Goal: Check status: Check status

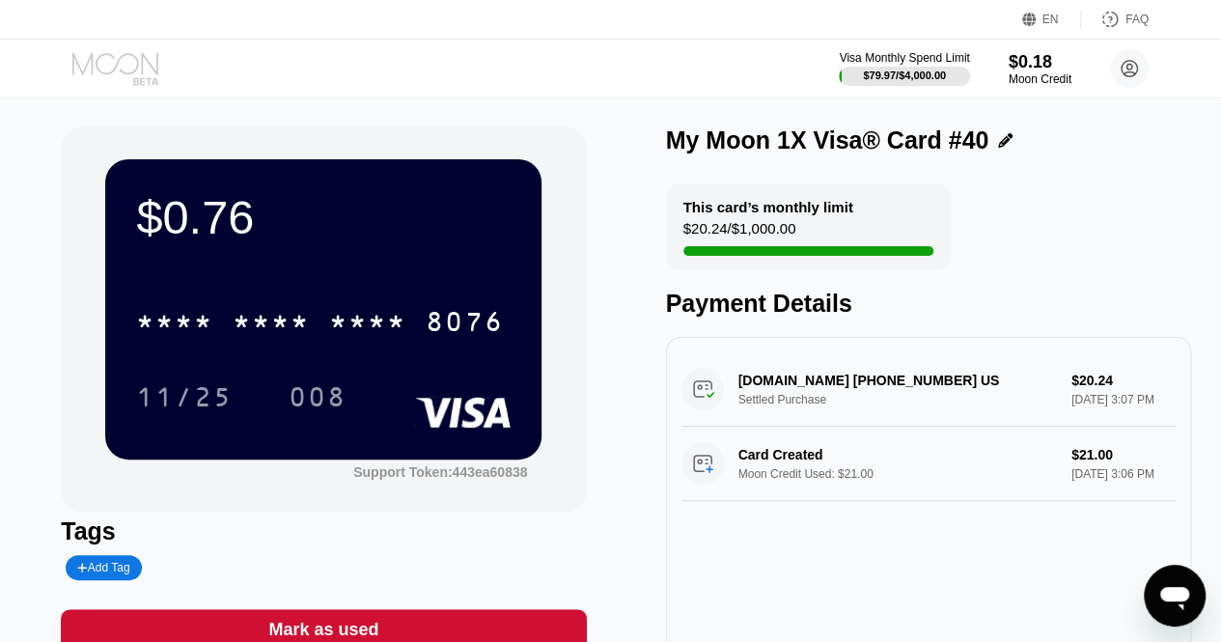
click at [114, 74] on icon at bounding box center [117, 69] width 90 height 34
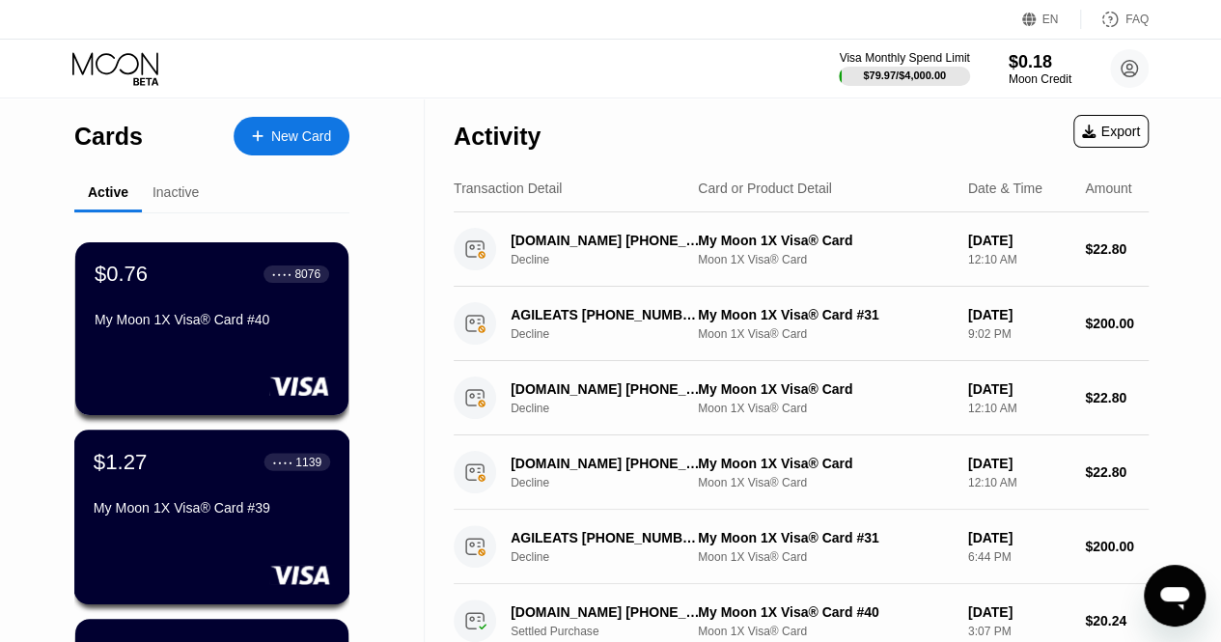
click at [155, 488] on div "$1.27 ● ● ● ● 1139 My Moon 1X Visa® Card #39" at bounding box center [212, 486] width 237 height 74
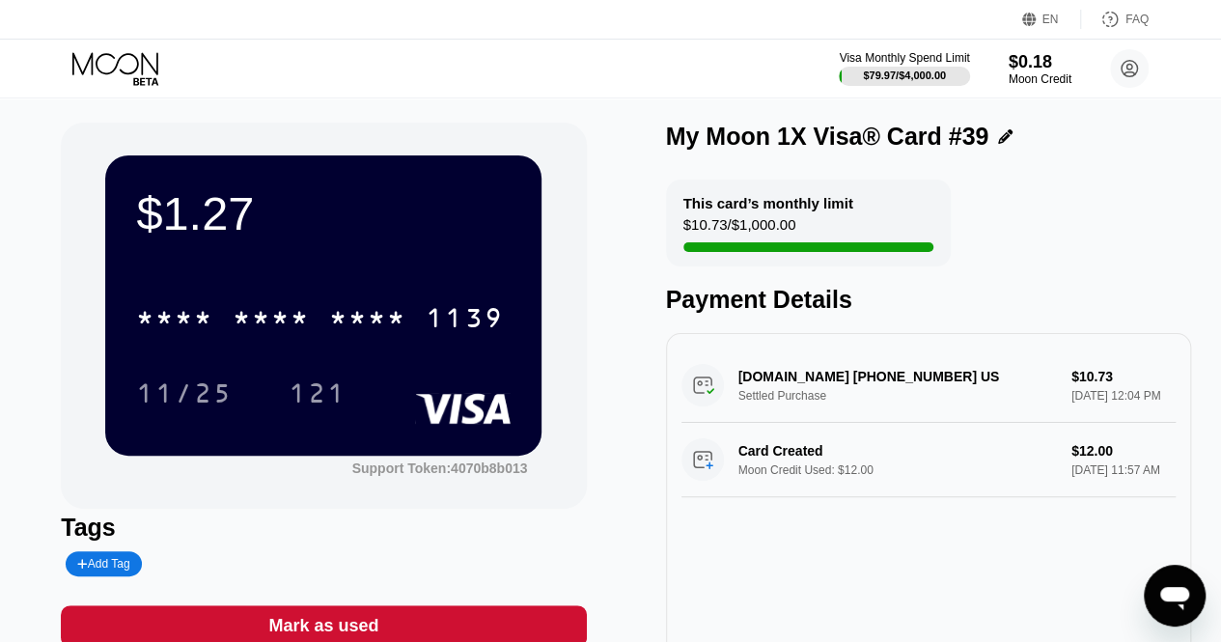
scroll to position [2, 0]
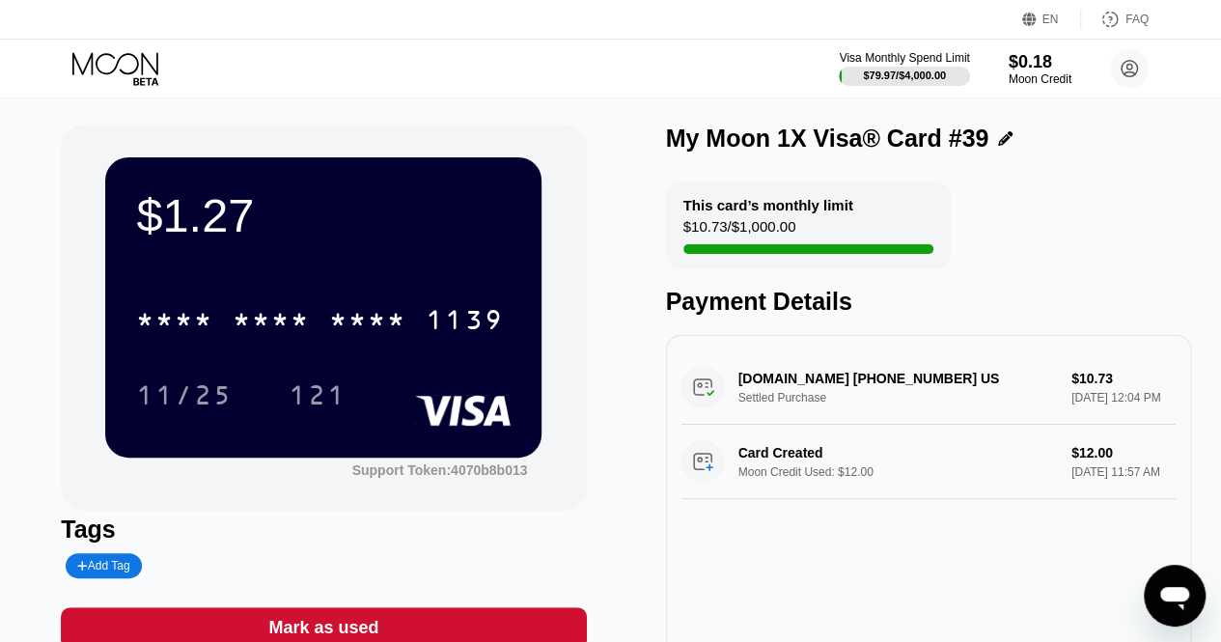
click at [902, 218] on div "This card’s monthly limit $10.73 / $1,000.00" at bounding box center [808, 224] width 285 height 87
click at [998, 138] on icon at bounding box center [1005, 138] width 14 height 14
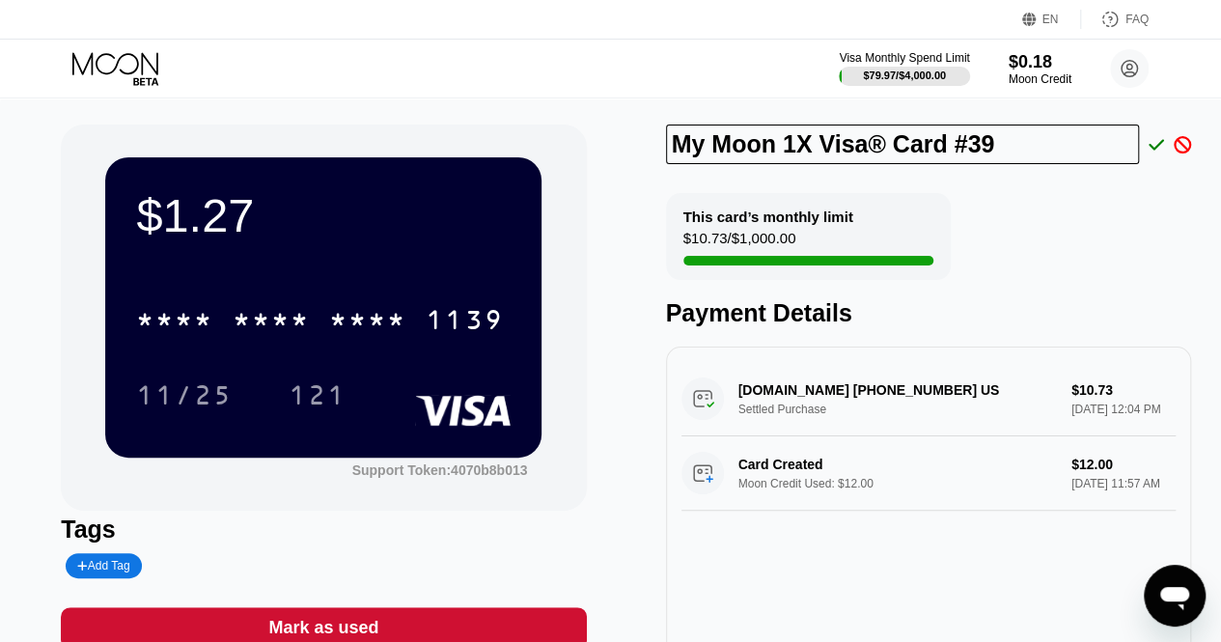
click at [1057, 196] on div "This card’s monthly limit $10.73 / $1,000.00 Payment Details" at bounding box center [928, 260] width 525 height 134
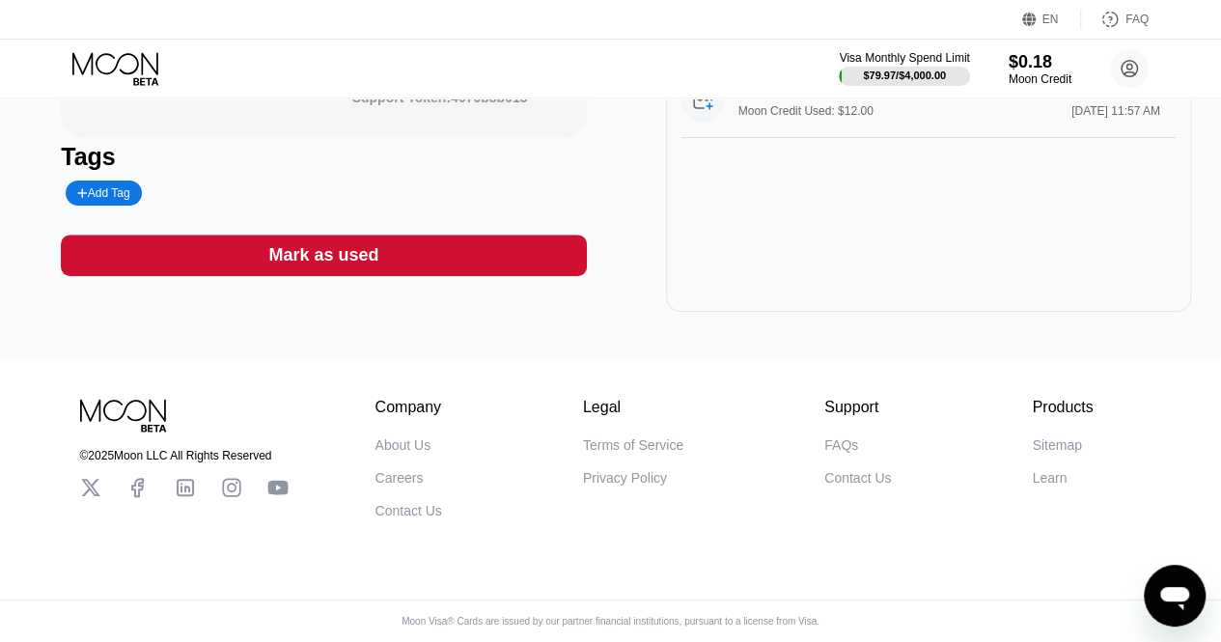
scroll to position [0, 0]
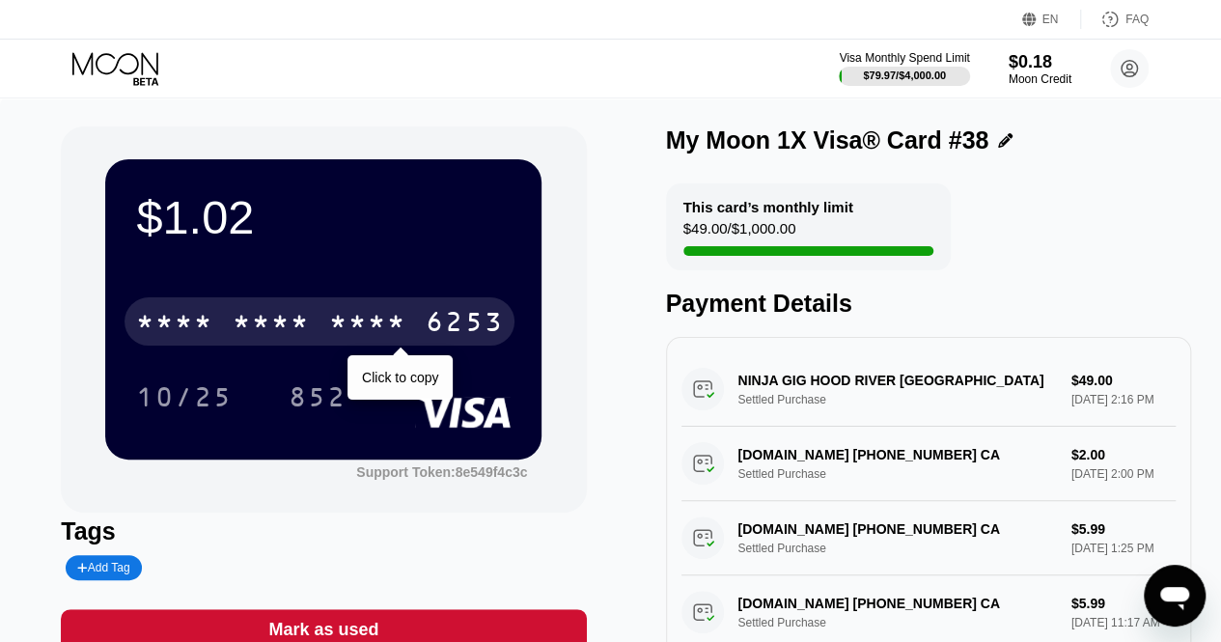
click at [363, 318] on div "* * * *" at bounding box center [367, 324] width 77 height 31
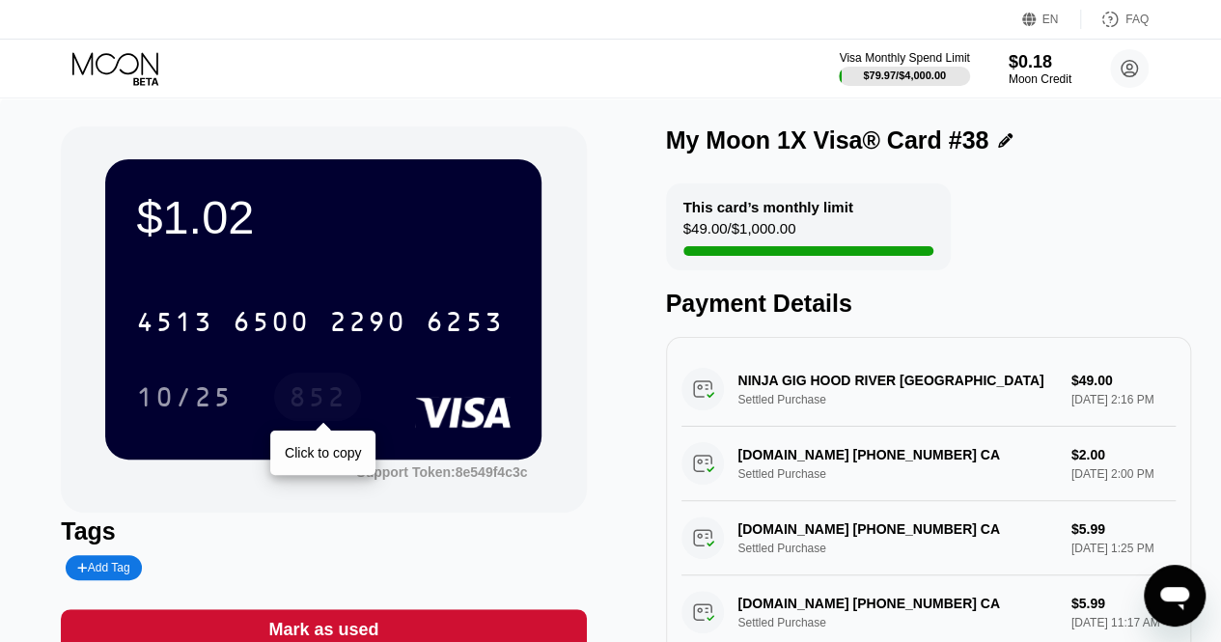
click at [320, 411] on div "852" at bounding box center [318, 399] width 58 height 31
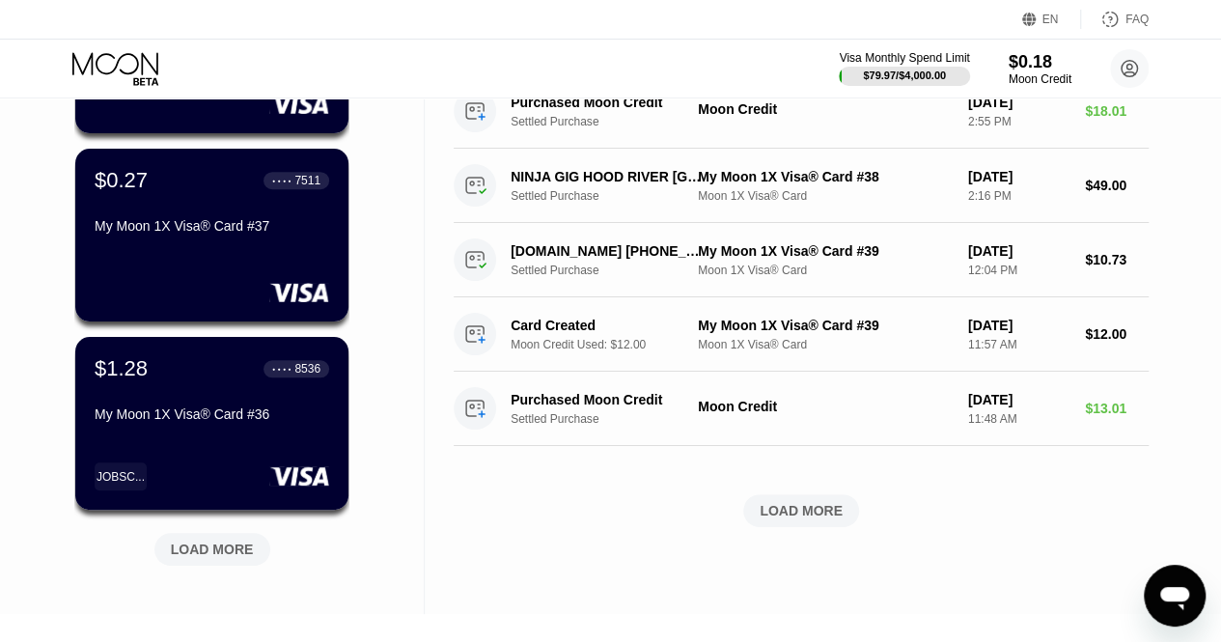
scroll to position [680, 0]
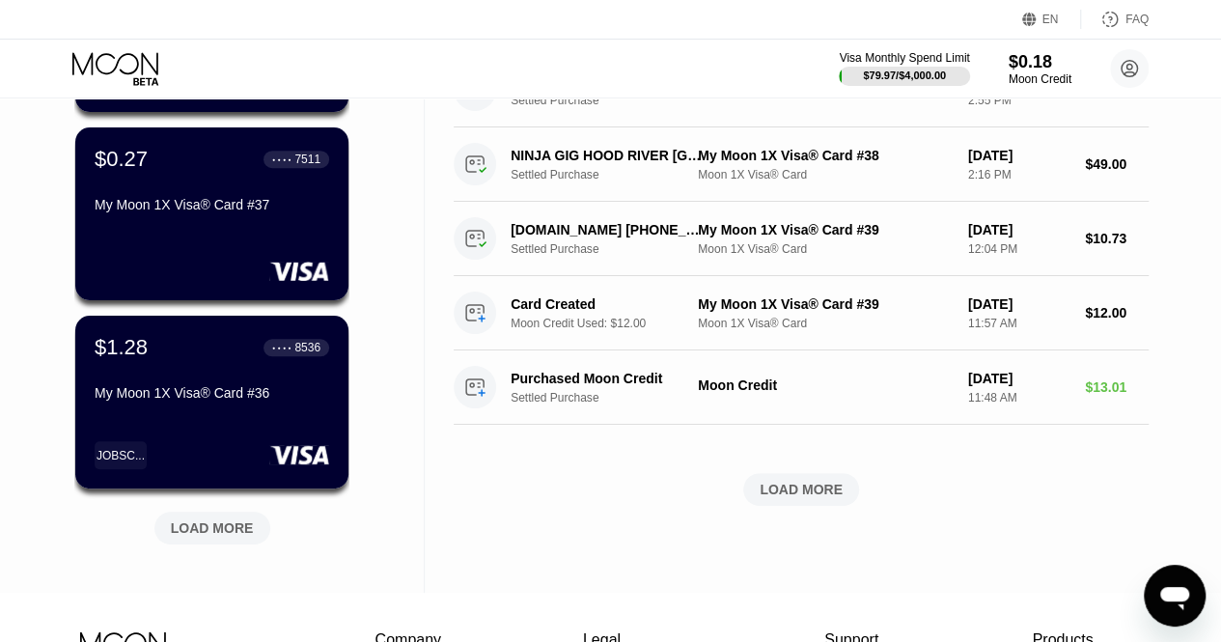
click at [815, 503] on div "LOAD MORE" at bounding box center [801, 489] width 116 height 33
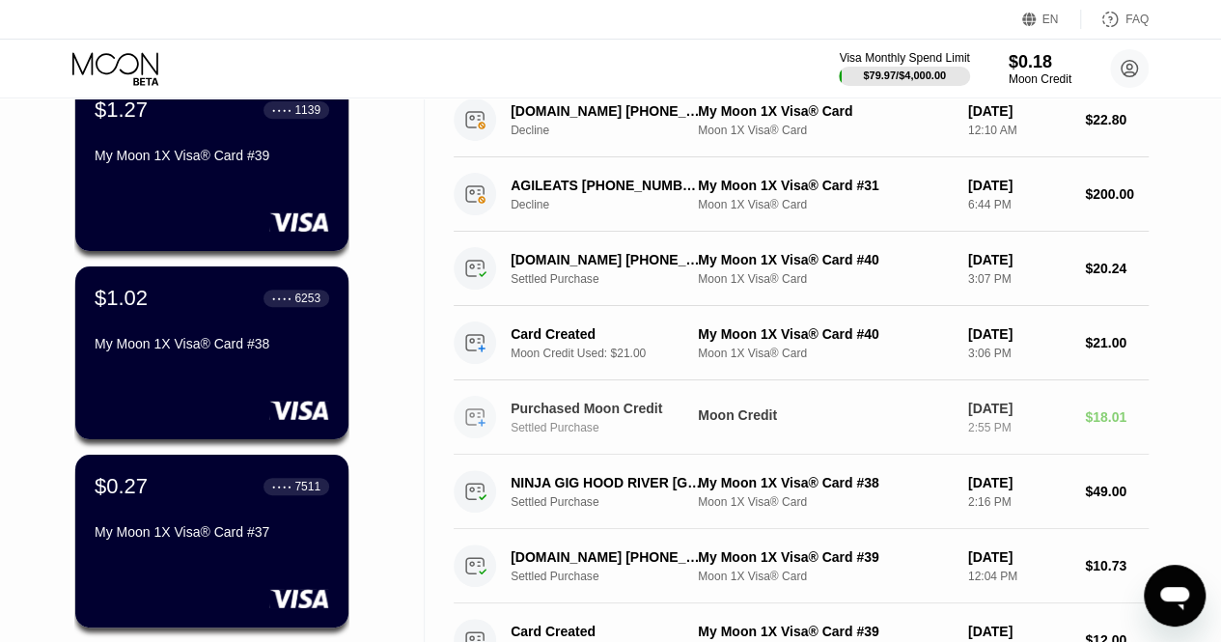
scroll to position [378, 0]
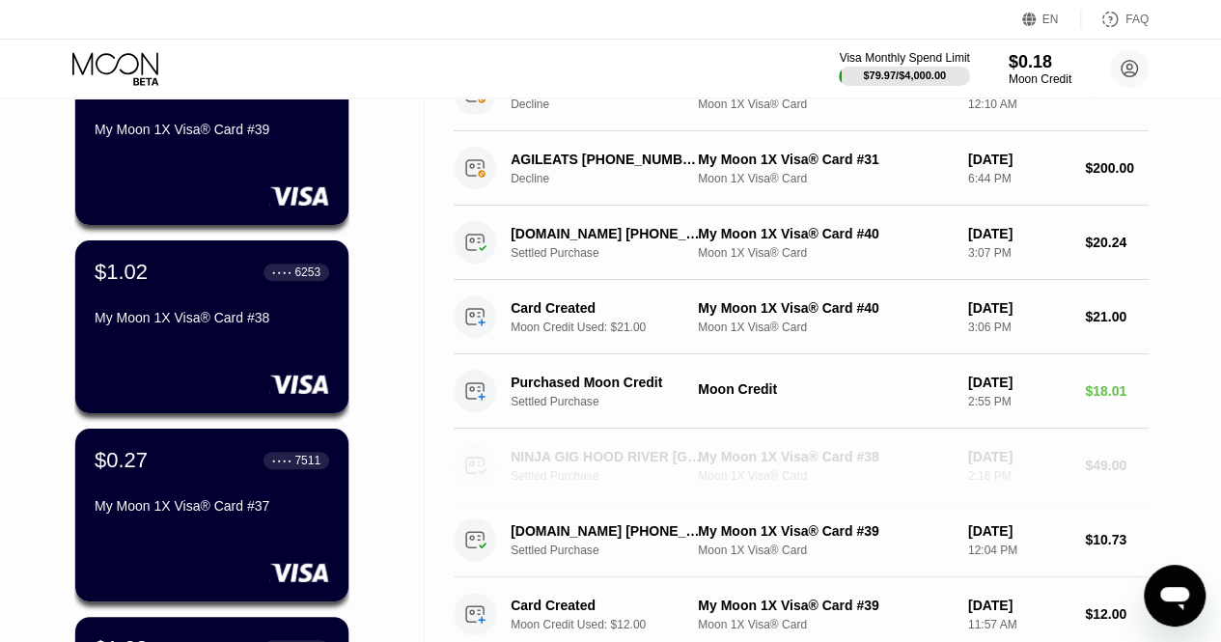
click at [948, 449] on div "My Moon 1X Visa® Card #38" at bounding box center [825, 456] width 255 height 15
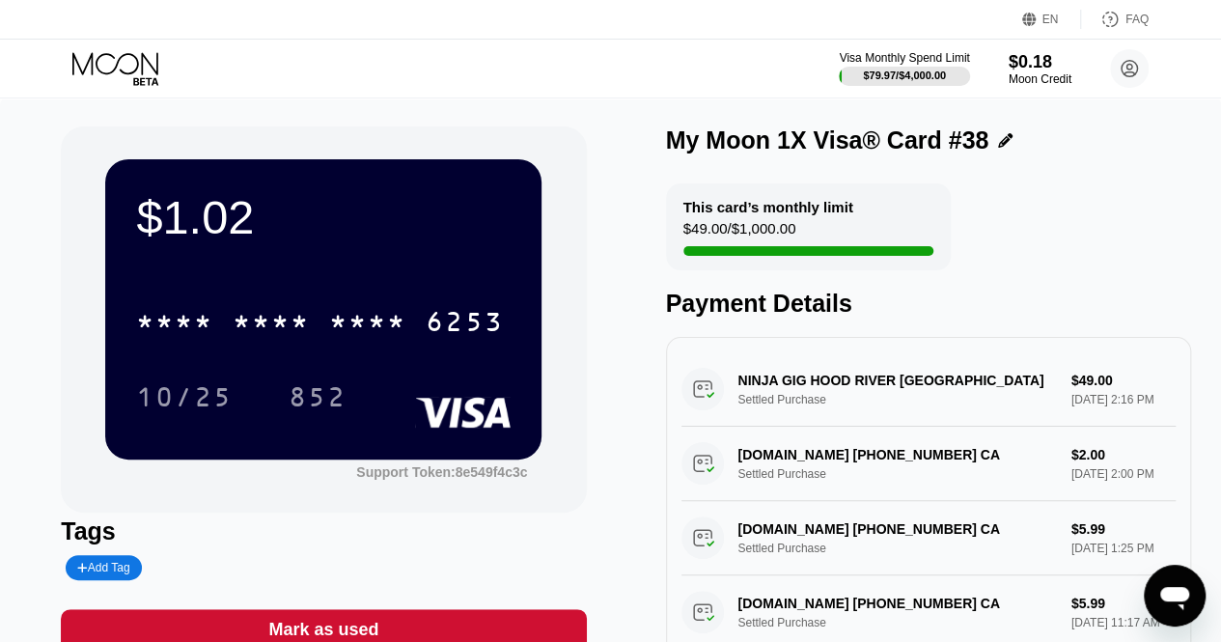
click at [763, 237] on div "$49.00 / $1,000.00" at bounding box center [739, 233] width 113 height 26
click at [1118, 72] on circle at bounding box center [1129, 68] width 39 height 39
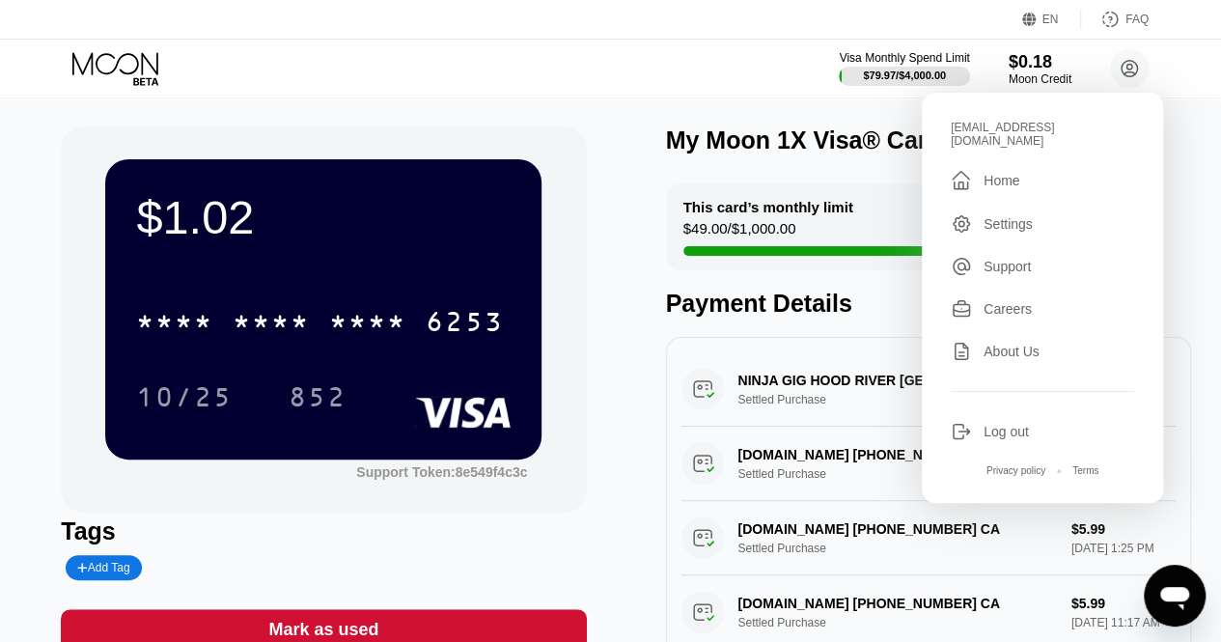
click at [682, 109] on div "$1.02 * * * * * * * * * * * * 6253 10/25 852 Support Token: 8e549f4c3c Tags Add…" at bounding box center [610, 410] width 1221 height 626
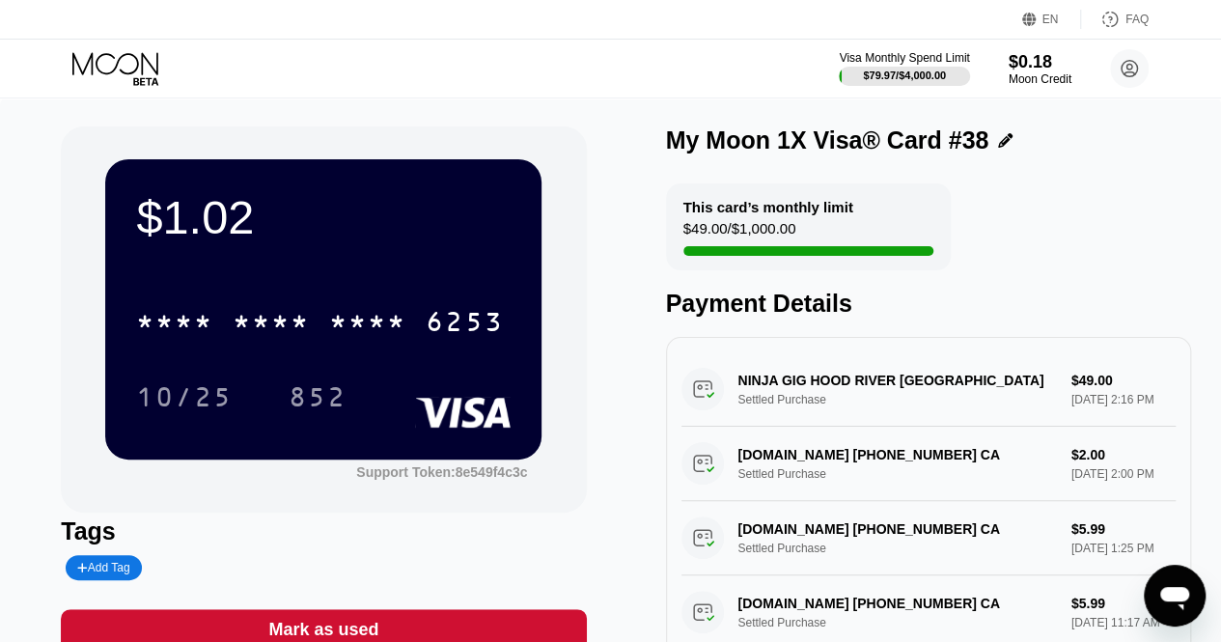
click at [903, 413] on div "NINJA GIG HOOD RIVER US Settled Purchase $49.00 [DATE] 2:16 PM" at bounding box center [929, 389] width 494 height 74
click at [320, 265] on div "$1.02 * * * * * * * * * * * * 6253 10/25 852" at bounding box center [323, 308] width 436 height 299
